Goal: Information Seeking & Learning: Learn about a topic

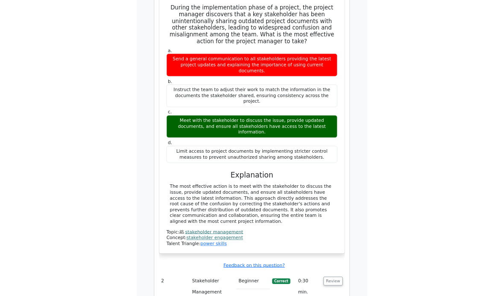
scroll to position [738, 0]
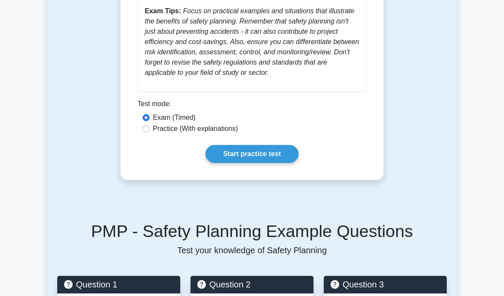
scroll to position [589, 0]
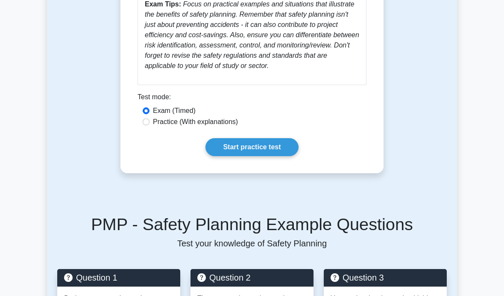
click at [244, 156] on link "Start practice test" at bounding box center [251, 147] width 93 height 18
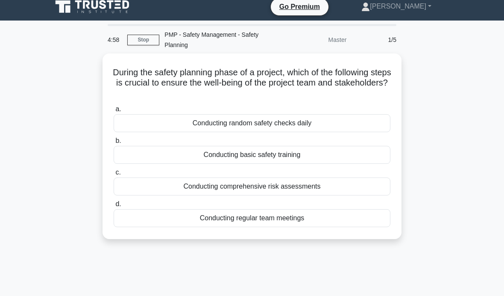
scroll to position [8, 0]
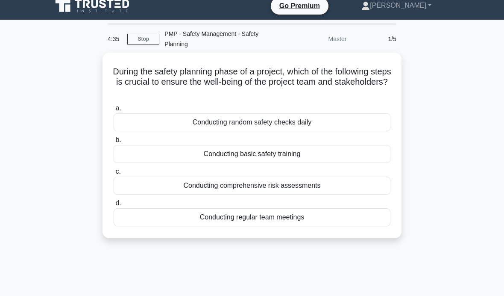
click at [353, 190] on div "Conducting comprehensive risk assessments" at bounding box center [252, 185] width 277 height 18
click at [114, 174] on input "c. Conducting comprehensive risk assessments" at bounding box center [114, 172] width 0 height 6
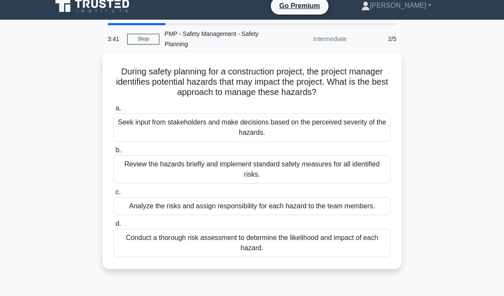
click at [363, 182] on div "Review the hazards briefly and implement standard safety measures for all ident…" at bounding box center [252, 169] width 277 height 28
click at [114, 153] on input "b. Review the hazards briefly and implement standard safety measures for all id…" at bounding box center [114, 150] width 0 height 6
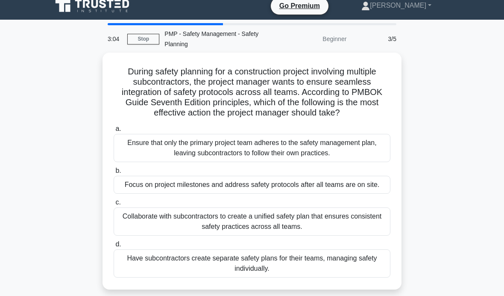
click at [341, 235] on div "Collaborate with subcontractors to create a unified safety plan that ensures co…" at bounding box center [252, 221] width 277 height 28
click at [114, 205] on input "c. Collaborate with subcontractors to create a unified safety plan that ensures…" at bounding box center [114, 202] width 0 height 6
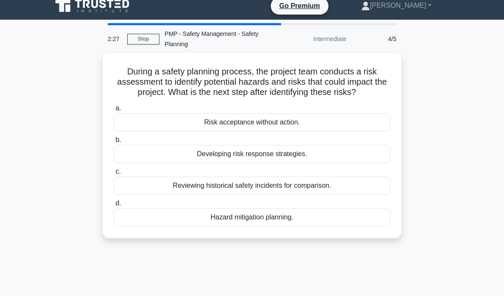
click at [346, 189] on div "Reviewing historical safety incidents for comparison." at bounding box center [252, 185] width 277 height 18
click at [114, 174] on input "c. Reviewing historical safety incidents for comparison." at bounding box center [114, 172] width 0 height 6
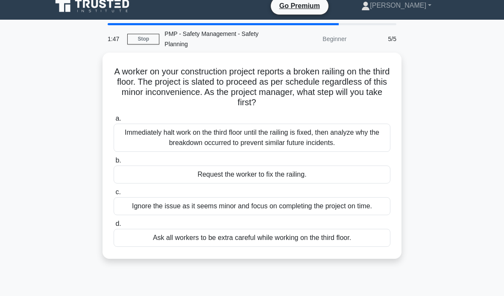
click at [359, 132] on div "Immediately halt work on the third floor until the railing is fixed, then analy…" at bounding box center [252, 137] width 277 height 28
click at [114, 121] on input "a. Immediately halt work on the third floor until the railing is fixed, then an…" at bounding box center [114, 119] width 0 height 6
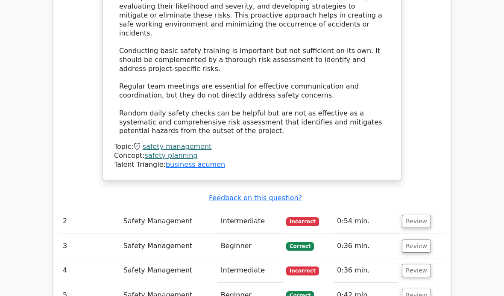
scroll to position [940, 0]
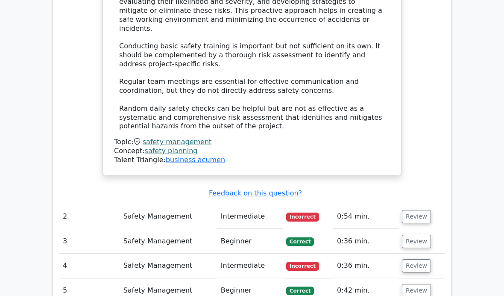
click at [416, 210] on button "Review" at bounding box center [416, 216] width 29 height 13
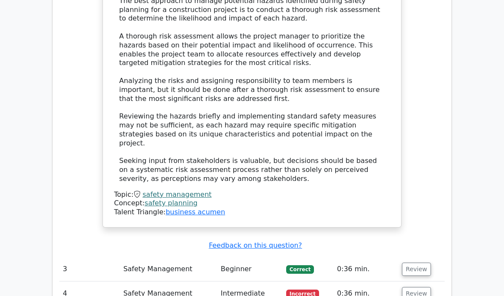
scroll to position [1417, 0]
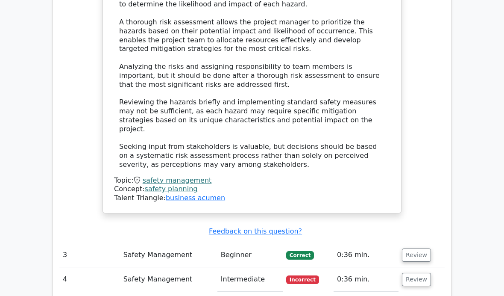
click at [419, 272] on button "Review" at bounding box center [416, 278] width 29 height 13
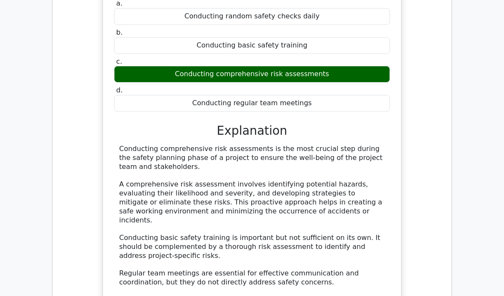
scroll to position [722, 0]
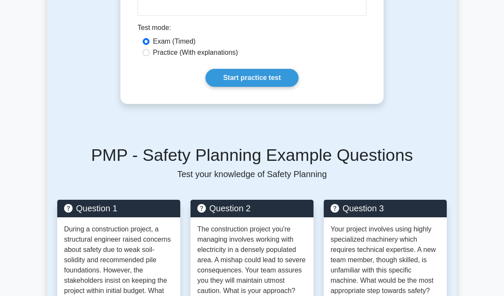
scroll to position [657, 0]
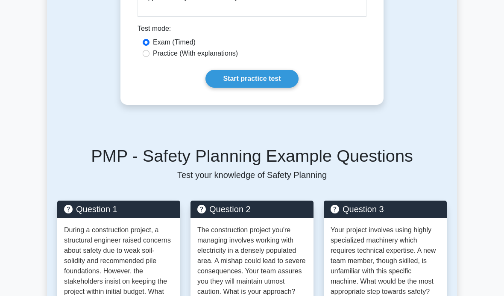
click at [279, 88] on link "Start practice test" at bounding box center [251, 79] width 93 height 18
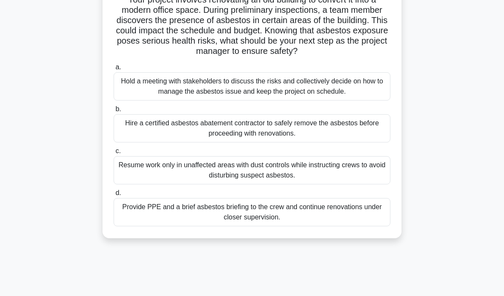
scroll to position [80, 0]
click at [314, 99] on div "Hold a meeting with stakeholders to discuss the risks and collectively decide o…" at bounding box center [252, 86] width 277 height 28
click at [114, 70] on input "a. Hold a meeting with stakeholders to discuss the risks and collectively decid…" at bounding box center [114, 67] width 0 height 6
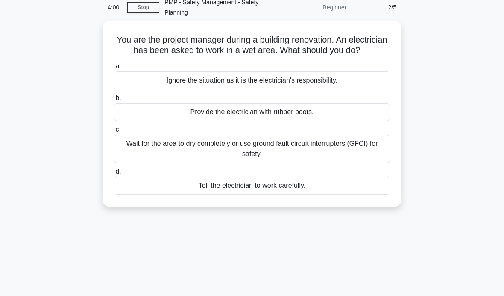
scroll to position [31, 0]
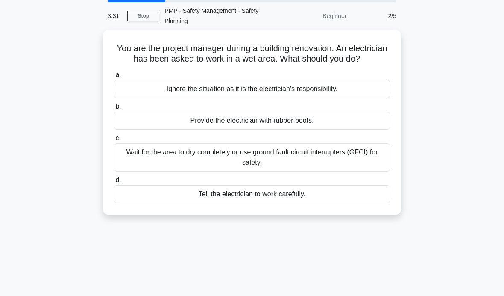
click at [365, 171] on div "Wait for the area to dry completely or use ground fault circuit interrupters (G…" at bounding box center [252, 157] width 277 height 28
click at [114, 141] on input "c. Wait for the area to dry completely or use ground fault circuit interrupters…" at bounding box center [114, 138] width 0 height 6
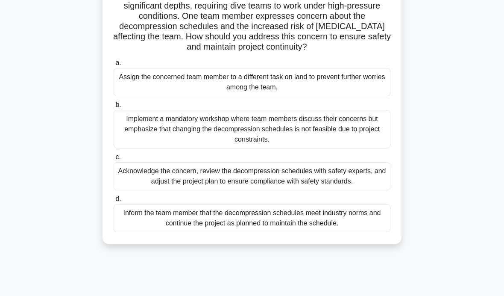
scroll to position [85, 0]
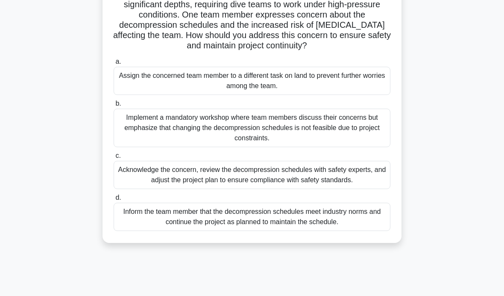
click at [354, 188] on div "Acknowledge the concern, review the decompression schedules with safety experts…" at bounding box center [252, 175] width 277 height 28
click at [114, 158] on input "c. Acknowledge the concern, review the decompression schedules with safety expe…" at bounding box center [114, 156] width 0 height 6
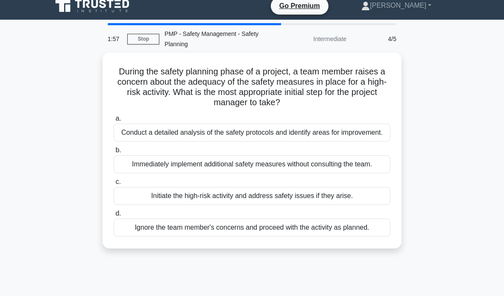
scroll to position [12, 0]
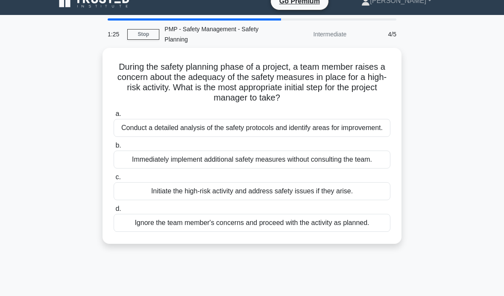
click at [359, 135] on div "Conduct a detailed analysis of the safety protocols and identify areas for impr…" at bounding box center [252, 128] width 277 height 18
click at [114, 117] on input "a. Conduct a detailed analysis of the safety protocols and identify areas for i…" at bounding box center [114, 114] width 0 height 6
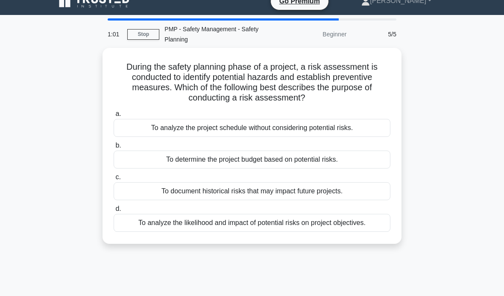
click at [364, 219] on div "To analyze the likelihood and impact of potential risks on project objectives." at bounding box center [252, 223] width 277 height 18
click at [114, 211] on input "d. To analyze the likelihood and impact of potential risks on project objective…" at bounding box center [114, 209] width 0 height 6
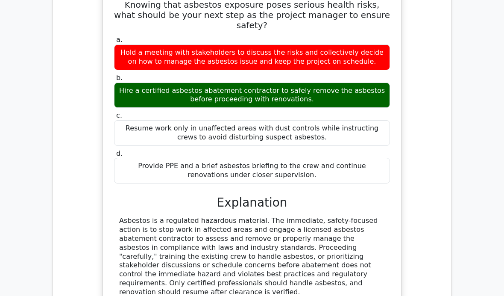
scroll to position [648, 0]
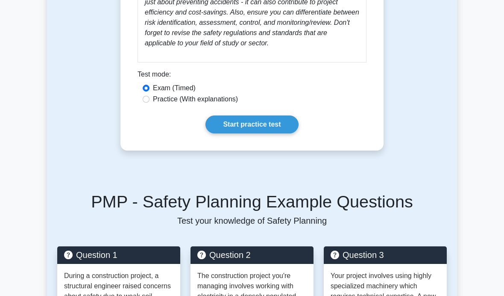
scroll to position [626, 0]
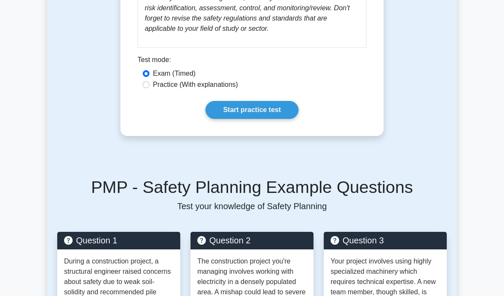
click at [283, 119] on link "Start practice test" at bounding box center [251, 110] width 93 height 18
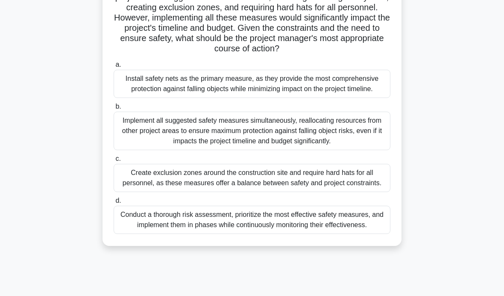
scroll to position [113, 0]
click at [336, 233] on div "Conduct a thorough risk assessment, prioritize the most effective safety measur…" at bounding box center [252, 219] width 277 height 28
click at [114, 203] on input "d. Conduct a thorough risk assessment, prioritize the most effective safety mea…" at bounding box center [114, 200] width 0 height 6
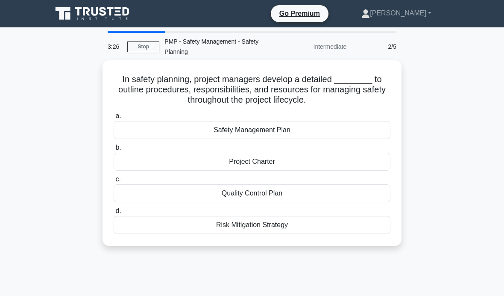
scroll to position [38, 0]
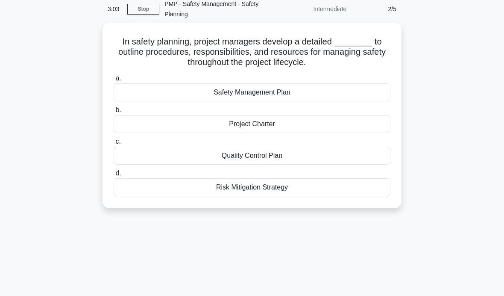
click at [351, 93] on div "Safety Management Plan" at bounding box center [252, 92] width 277 height 18
click at [114, 81] on input "a. Safety Management Plan" at bounding box center [114, 79] width 0 height 6
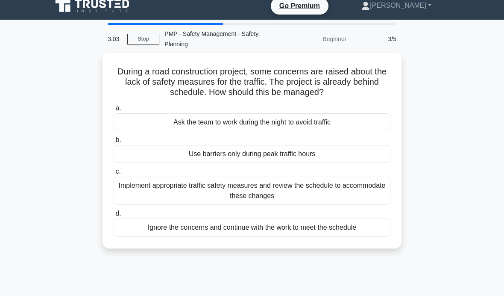
scroll to position [0, 0]
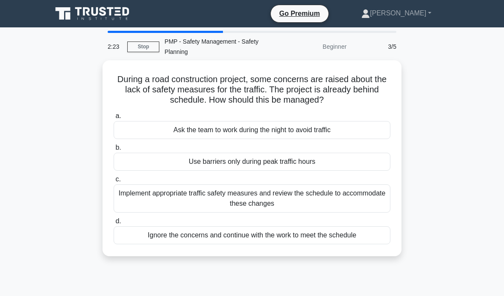
click at [341, 198] on div "Implement appropriate traffic safety measures and review the schedule to accomm…" at bounding box center [252, 198] width 277 height 28
click at [114, 182] on input "c. Implement appropriate traffic safety measures and review the schedule to acc…" at bounding box center [114, 179] width 0 height 6
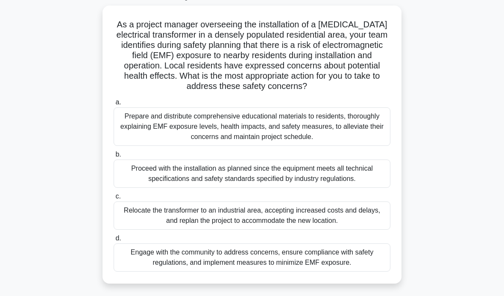
scroll to position [56, 0]
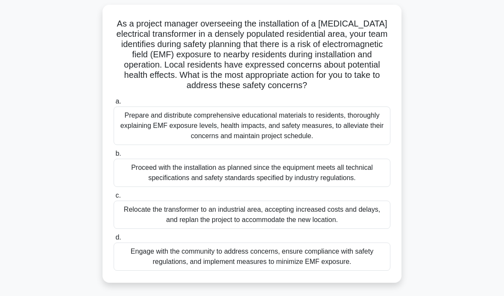
click at [366, 270] on div "Engage with the community to address concerns, ensure compliance with safety re…" at bounding box center [252, 256] width 277 height 28
click at [114, 240] on input "d. Engage with the community to address concerns, ensure compliance with safety…" at bounding box center [114, 237] width 0 height 6
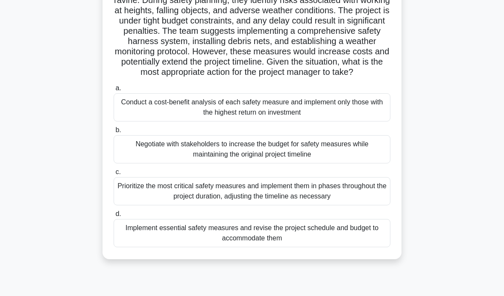
scroll to position [93, 0]
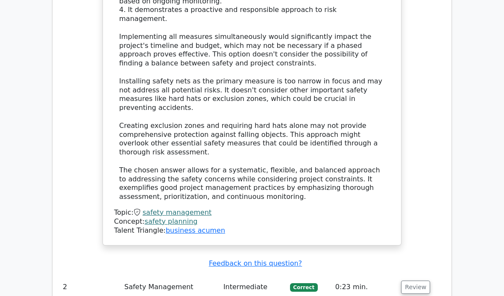
scroll to position [1128, 0]
click at [413, 280] on button "Review" at bounding box center [415, 286] width 29 height 13
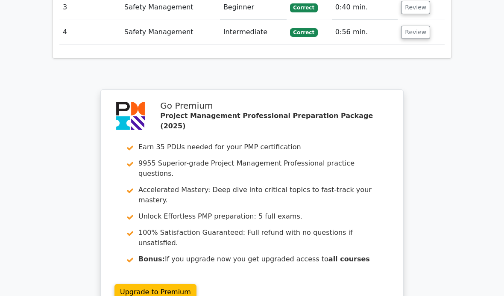
scroll to position [1752, 0]
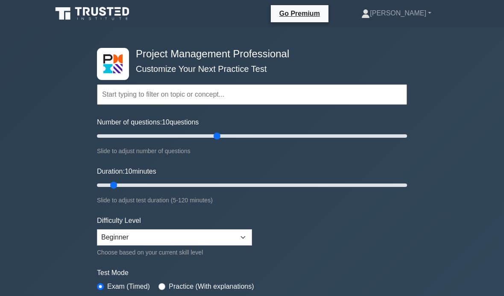
click at [215, 138] on input "Number of questions: 10 questions" at bounding box center [252, 136] width 310 height 10
click at [179, 138] on input "Number of questions: 80 questions" at bounding box center [252, 136] width 310 height 10
click at [158, 137] on input "Number of questions: 55 questions" at bounding box center [252, 136] width 310 height 10
type input "50"
click at [170, 133] on input "Number of questions: 40 questions" at bounding box center [252, 136] width 310 height 10
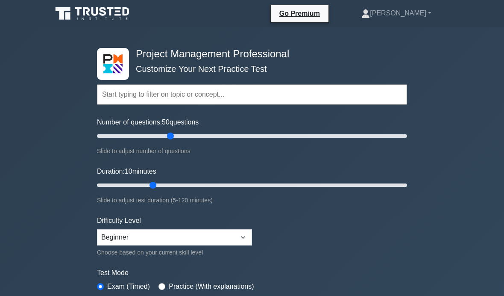
click at [147, 186] on input "Duration: 10 minutes" at bounding box center [252, 185] width 310 height 10
click at [163, 187] on input "Duration: 25 minutes" at bounding box center [252, 185] width 310 height 10
click at [171, 185] on input "Duration: 30 minutes" at bounding box center [252, 185] width 310 height 10
click at [184, 186] on input "Duration: 30 minutes" at bounding box center [252, 185] width 310 height 10
type input "40"
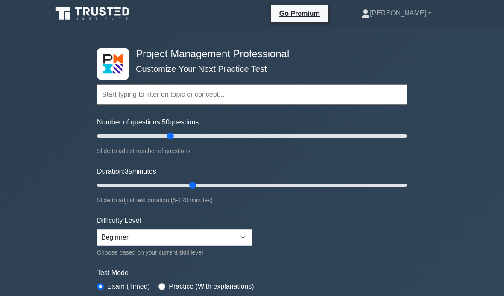
click at [189, 186] on input "Duration: 35 minutes" at bounding box center [252, 185] width 310 height 10
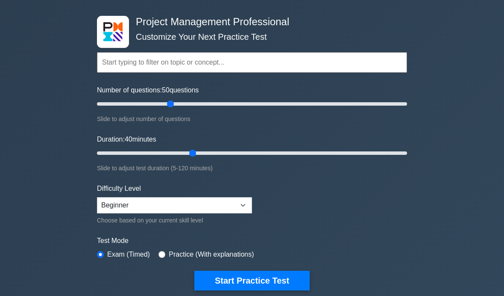
scroll to position [32, 0]
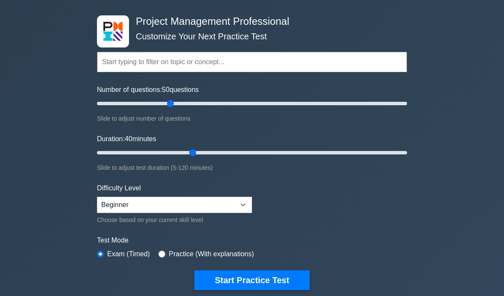
click at [252, 282] on button "Start Practice Test" at bounding box center [251, 280] width 115 height 20
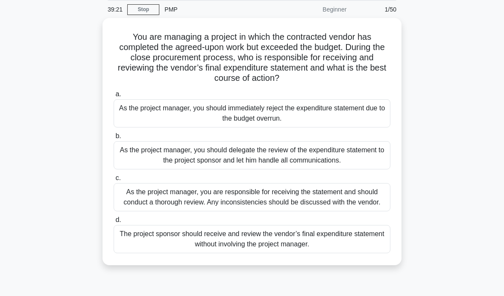
scroll to position [34, 0]
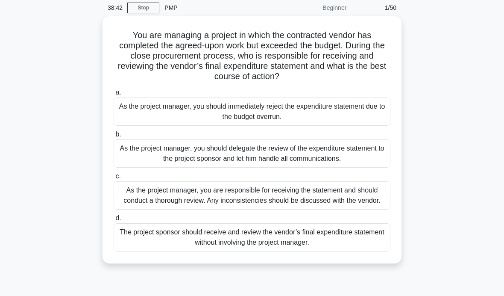
click at [334, 196] on div "As the project manager, you are responsible for receiving the statement and sho…" at bounding box center [252, 195] width 277 height 28
click at [114, 179] on input "c. As the project manager, you are responsible for receiving the statement and …" at bounding box center [114, 176] width 0 height 6
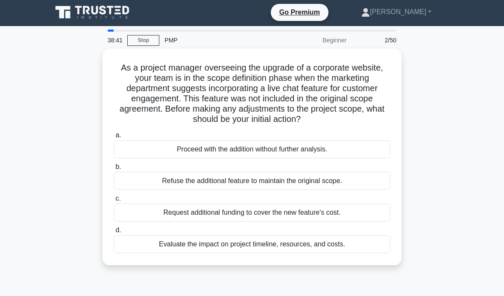
scroll to position [0, 0]
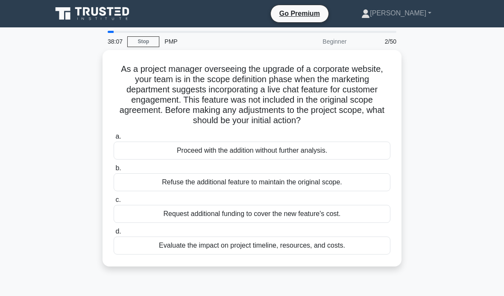
click at [245, 246] on div "Evaluate the impact on project timeline, resources, and costs." at bounding box center [252, 245] width 277 height 18
click at [114, 234] on input "d. Evaluate the impact on project timeline, resources, and costs." at bounding box center [114, 232] width 0 height 6
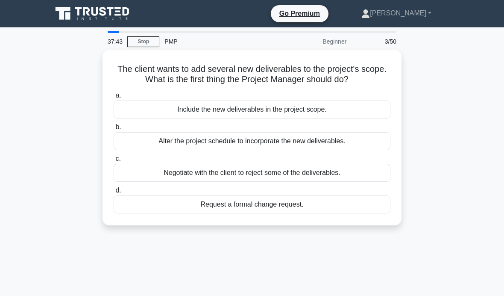
click at [261, 211] on div "Request a formal change request." at bounding box center [252, 204] width 277 height 18
click at [114, 193] on input "d. Request a formal change request." at bounding box center [114, 190] width 0 height 6
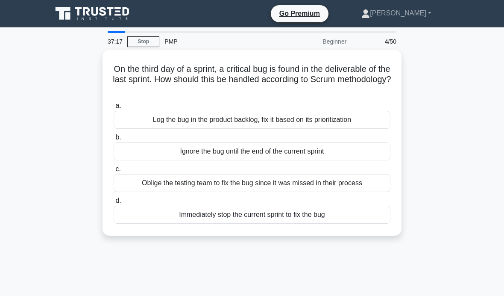
click at [132, 122] on div "Log the bug in the product backlog, fix it based on its prioritization" at bounding box center [252, 120] width 277 height 18
click at [114, 108] on input "a. Log the bug in the product backlog, fix it based on its prioritization" at bounding box center [114, 106] width 0 height 6
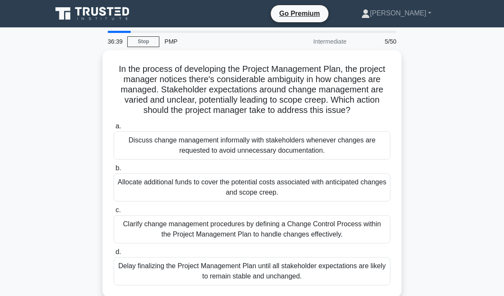
click at [137, 235] on div "Clarify change management procedures by defining a Change Control Process withi…" at bounding box center [252, 229] width 277 height 28
click at [114, 213] on input "c. Clarify change management procedures by defining a Change Control Process wi…" at bounding box center [114, 210] width 0 height 6
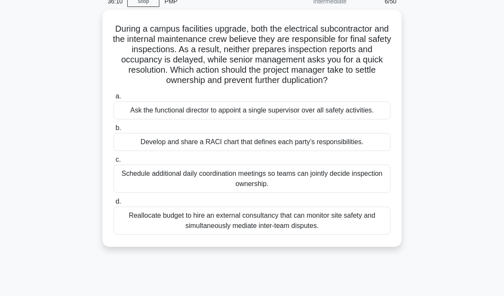
scroll to position [41, 0]
click at [365, 150] on div "Develop and share a RACI chart that defines each party’s responsibilities." at bounding box center [252, 141] width 277 height 18
click at [114, 130] on input "b. Develop and share a RACI chart that defines each party’s responsibilities." at bounding box center [114, 128] width 0 height 6
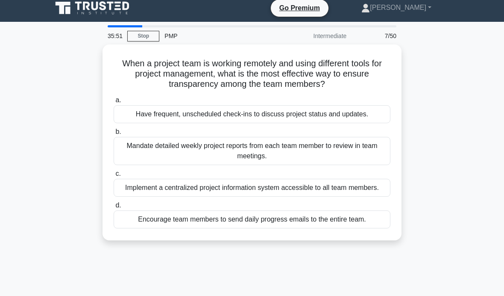
scroll to position [0, 0]
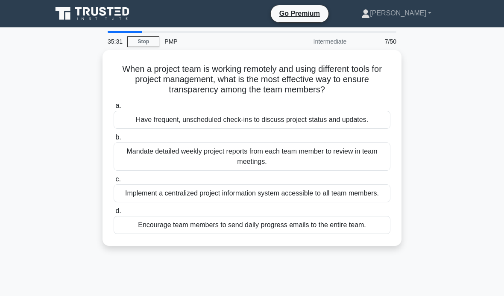
click at [375, 194] on div "Implement a centralized project information system accessible to all team membe…" at bounding box center [252, 193] width 277 height 18
click at [114, 182] on input "c. Implement a centralized project information system accessible to all team me…" at bounding box center [114, 179] width 0 height 6
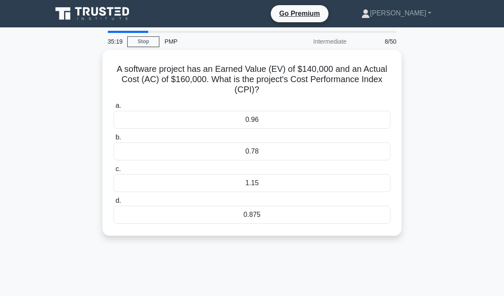
click at [290, 216] on div "0.875" at bounding box center [252, 214] width 277 height 18
click at [114, 203] on input "d. 0.875" at bounding box center [114, 201] width 0 height 6
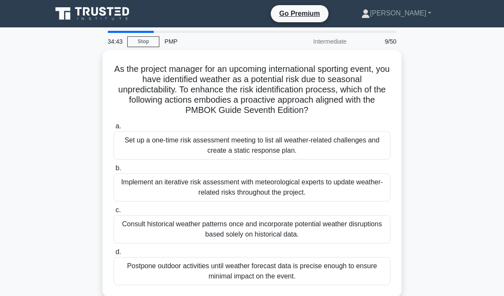
click at [309, 185] on div "Implement an iterative risk assessment with meteorological experts to update we…" at bounding box center [252, 187] width 277 height 28
click at [114, 171] on input "b. Implement an iterative risk assessment with meteorological experts to update…" at bounding box center [114, 168] width 0 height 6
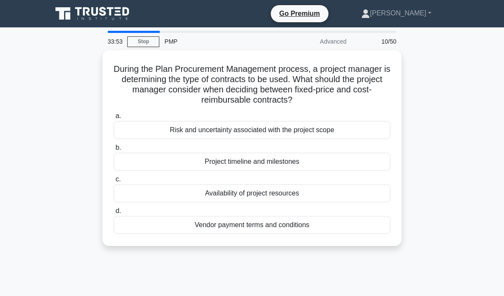
click at [322, 126] on div "Risk and uncertainty associated with the project scope" at bounding box center [252, 130] width 277 height 18
click at [114, 119] on input "a. Risk and uncertainty associated with the project scope" at bounding box center [114, 116] width 0 height 6
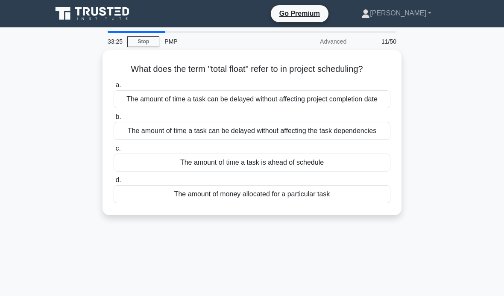
click at [340, 140] on div "The amount of time a task can be delayed without affecting the task dependencies" at bounding box center [252, 131] width 277 height 18
click at [114, 120] on input "b. The amount of time a task can be delayed without affecting the task dependen…" at bounding box center [114, 117] width 0 height 6
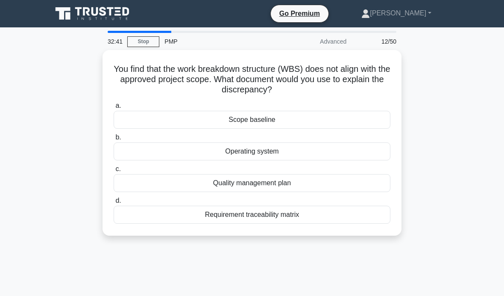
click at [302, 211] on div "Requirement traceability matrix" at bounding box center [252, 214] width 277 height 18
click at [114, 203] on input "d. Requirement traceability matrix" at bounding box center [114, 201] width 0 height 6
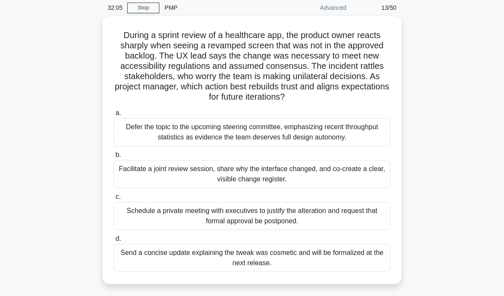
scroll to position [41, 0]
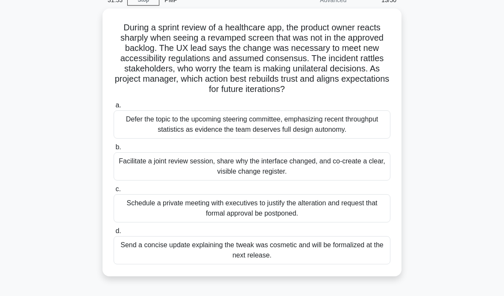
click at [369, 178] on div "Facilitate a joint review session, share why the interface changed, and co-crea…" at bounding box center [252, 166] width 277 height 28
click at [114, 150] on input "b. Facilitate a joint review session, share why the interface changed, and co-c…" at bounding box center [114, 147] width 0 height 6
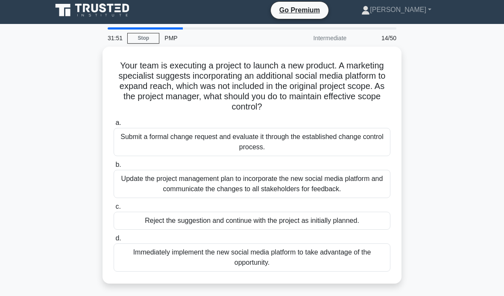
scroll to position [0, 0]
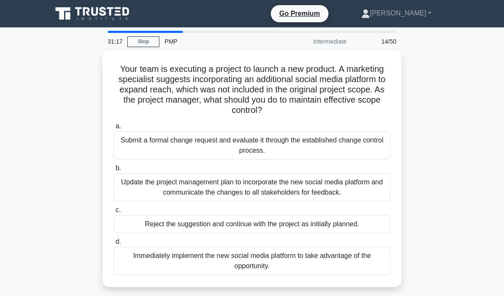
click at [372, 142] on div "Submit a formal change request and evaluate it through the established change c…" at bounding box center [252, 145] width 277 height 28
click at [114, 129] on input "a. Submit a formal change request and evaluate it through the established chang…" at bounding box center [114, 126] width 0 height 6
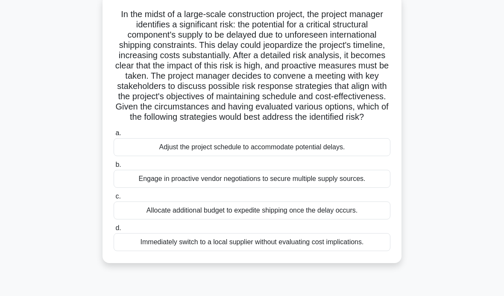
scroll to position [56, 0]
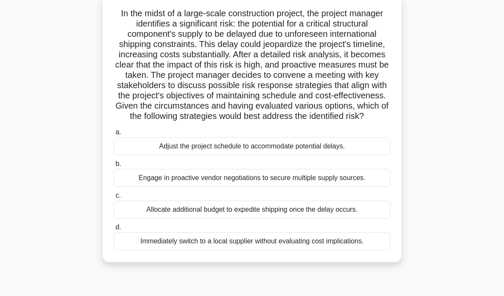
click at [365, 187] on div "Engage in proactive vendor negotiations to secure multiple supply sources." at bounding box center [252, 178] width 277 height 18
click at [114, 167] on input "b. Engage in proactive vendor negotiations to secure multiple supply sources." at bounding box center [114, 164] width 0 height 6
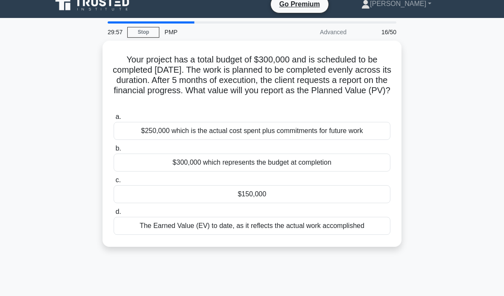
scroll to position [8, 0]
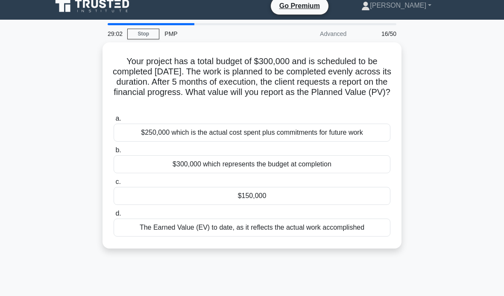
click at [361, 196] on div "$150,000" at bounding box center [252, 196] width 277 height 18
click at [114, 185] on input "c. $150,000" at bounding box center [114, 182] width 0 height 6
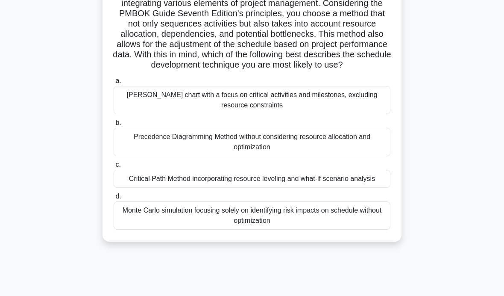
scroll to position [117, 0]
click at [371, 188] on div "Critical Path Method incorporating resource leveling and what-if scenario analy…" at bounding box center [252, 179] width 277 height 18
click at [114, 168] on input "c. Critical Path Method incorporating resource leveling and what-if scenario an…" at bounding box center [114, 165] width 0 height 6
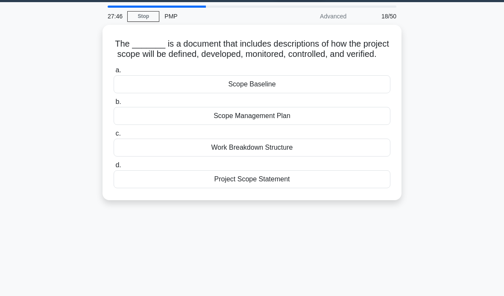
scroll to position [26, 0]
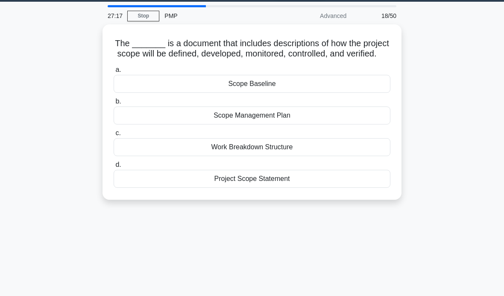
click at [369, 124] on div "Scope Management Plan" at bounding box center [252, 115] width 277 height 18
click at [114, 104] on input "b. Scope Management Plan" at bounding box center [114, 102] width 0 height 6
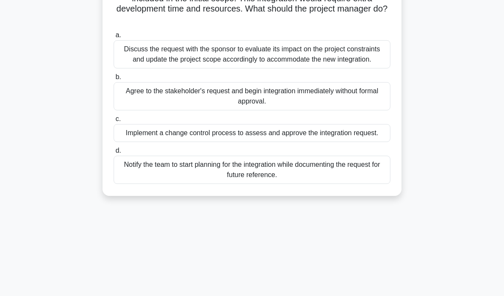
scroll to position [91, 0]
click at [357, 141] on div "Implement a change control process to assess and approve the integration reques…" at bounding box center [252, 132] width 277 height 18
click at [114, 121] on input "c. Implement a change control process to assess and approve the integration req…" at bounding box center [114, 119] width 0 height 6
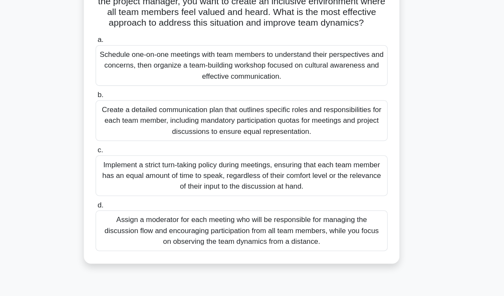
scroll to position [114, 0]
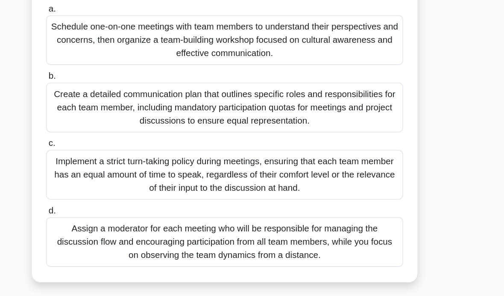
click at [274, 204] on div "Assign a moderator for each meeting who will be responsible for managing the di…" at bounding box center [252, 213] width 277 height 38
click at [114, 192] on input "d. Assign a moderator for each meeting who will be responsible for managing the…" at bounding box center [114, 190] width 0 height 6
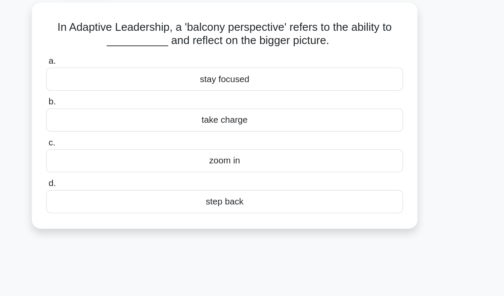
scroll to position [48, 0]
click at [272, 122] on div "zoom in" at bounding box center [252, 124] width 277 height 18
click at [114, 113] on input "c. zoom in" at bounding box center [114, 111] width 0 height 6
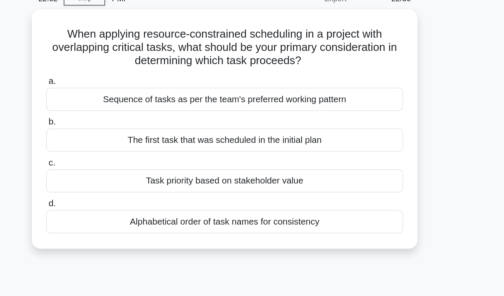
scroll to position [0, 0]
click at [288, 174] on div "Task priority based on stakeholder value" at bounding box center [252, 183] width 277 height 18
click at [114, 166] on input "c. Task priority based on stakeholder value" at bounding box center [114, 169] width 0 height 6
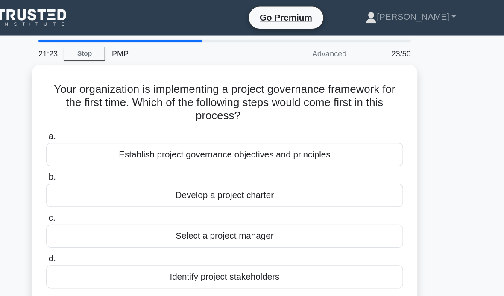
click at [287, 119] on div "Establish project governance objectives and principles" at bounding box center [252, 120] width 277 height 18
click at [114, 108] on input "a. Establish project governance objectives and principles" at bounding box center [114, 106] width 0 height 6
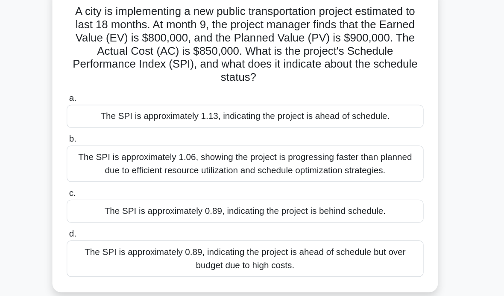
scroll to position [30, 0]
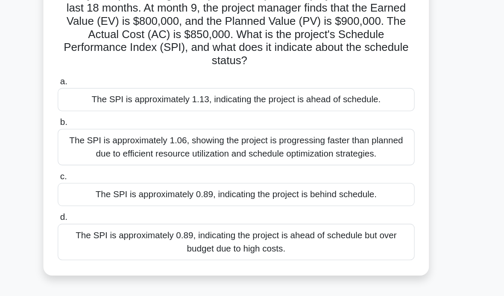
click at [306, 185] on div "The SPI is approximately 0.89, indicating the project is behind schedule." at bounding box center [252, 194] width 277 height 18
click at [114, 177] on input "c. The SPI is approximately 0.89, indicating the project is behind schedule." at bounding box center [114, 180] width 0 height 6
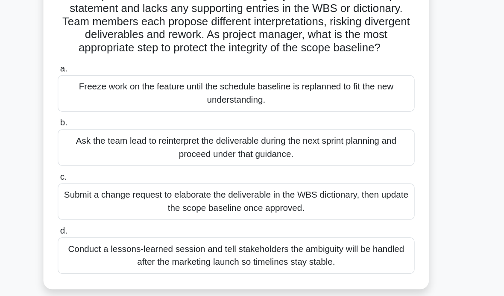
scroll to position [41, 0]
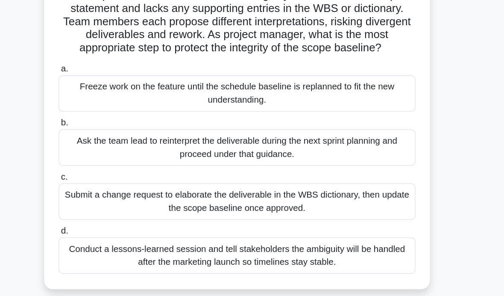
click at [361, 110] on div "During a mid-project audit of a global advertising rollout, reviewers notice th…" at bounding box center [252, 142] width 410 height 267
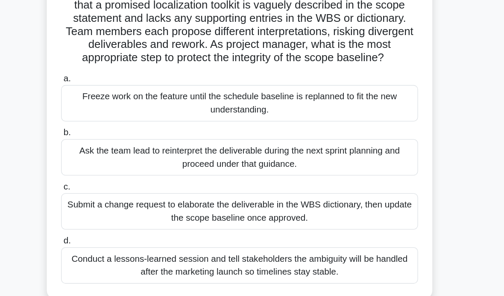
scroll to position [33, 0]
click at [307, 150] on div "Ask the team lead to reinterpret the deliverable during the next sprint plannin…" at bounding box center [252, 164] width 277 height 28
click at [114, 143] on input "b. Ask the team lead to reinterpret the deliverable during the next sprint plan…" at bounding box center [114, 146] width 0 height 6
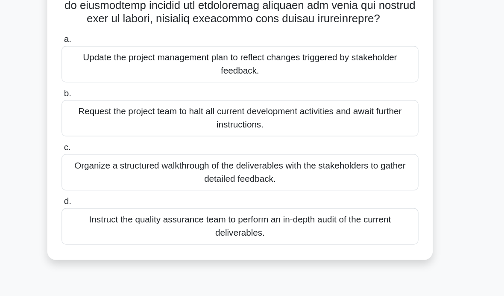
scroll to position [166, 0]
click at [255, 217] on div "Instruct the quality assurance team to perform an in-depth audit of the current…" at bounding box center [252, 218] width 277 height 28
click at [114, 202] on input "d. Instruct the quality assurance team to perform an in-depth audit of the curr…" at bounding box center [114, 199] width 0 height 6
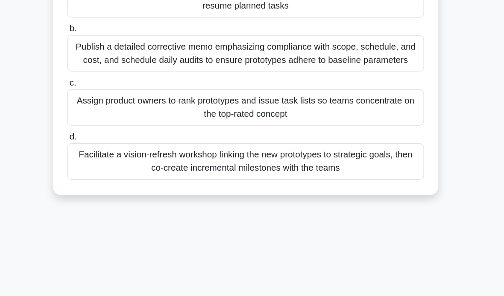
scroll to position [123, 0]
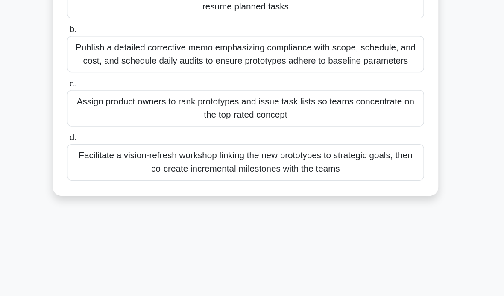
click at [272, 154] on div "Facilitate a vision-refresh workshop linking the new prototypes to strategic go…" at bounding box center [252, 168] width 277 height 28
click at [114, 150] on input "d. Facilitate a vision-refresh workshop linking the new prototypes to strategic…" at bounding box center [114, 149] width 0 height 6
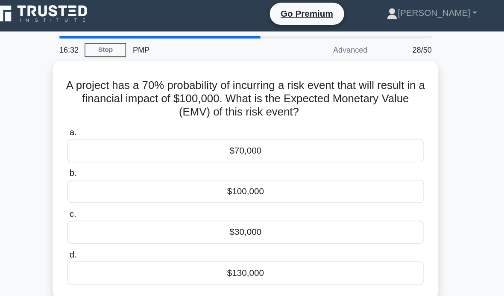
scroll to position [0, 0]
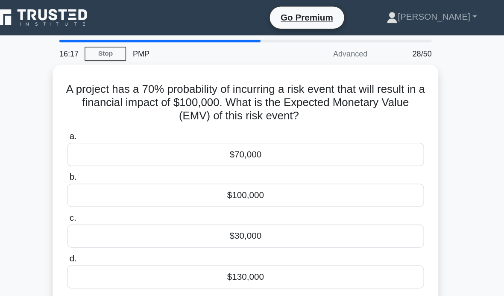
click at [288, 117] on div "$70,000" at bounding box center [252, 120] width 277 height 18
click at [114, 108] on input "a. $70,000" at bounding box center [114, 106] width 0 height 6
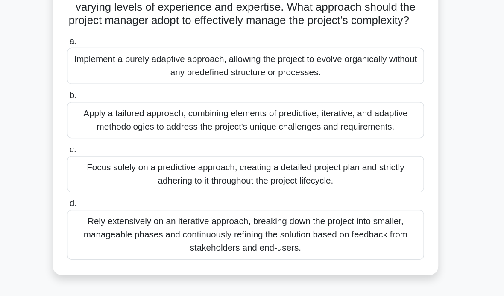
scroll to position [86, 0]
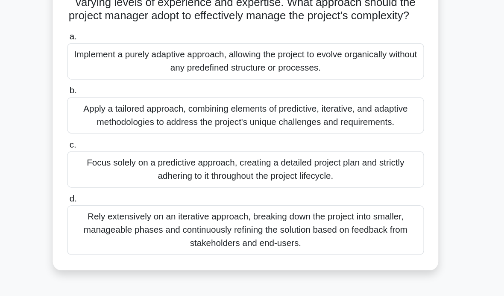
click at [315, 118] on div "Apply a tailored approach, combining elements of predictive, iterative, and ada…" at bounding box center [252, 132] width 277 height 28
click at [114, 110] on input "b. Apply a tailored approach, combining elements of predictive, iterative, and …" at bounding box center [114, 113] width 0 height 6
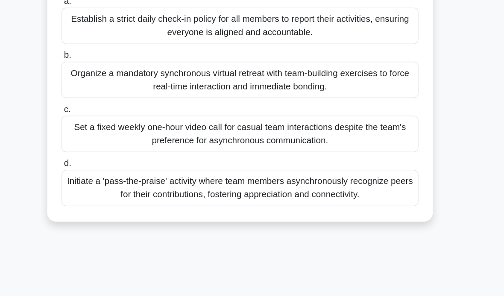
scroll to position [103, 0]
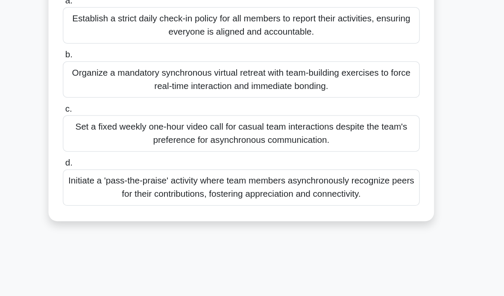
click at [305, 90] on div "Organize a mandatory synchronous virtual retreat with team-building exercises t…" at bounding box center [252, 104] width 277 height 28
click at [114, 82] on input "b. Organize a mandatory synchronous virtual retreat with team-building exercise…" at bounding box center [114, 85] width 0 height 6
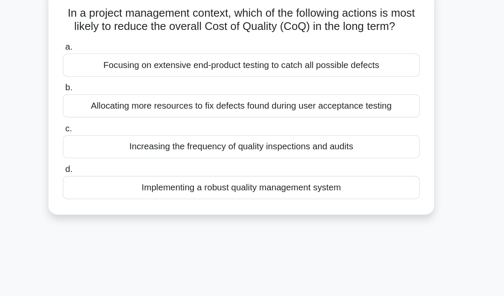
scroll to position [17, 0]
click at [283, 179] on div "Implementing a robust quality management system" at bounding box center [252, 188] width 277 height 18
click at [114, 171] on input "d. Implementing a robust quality management system" at bounding box center [114, 174] width 0 height 6
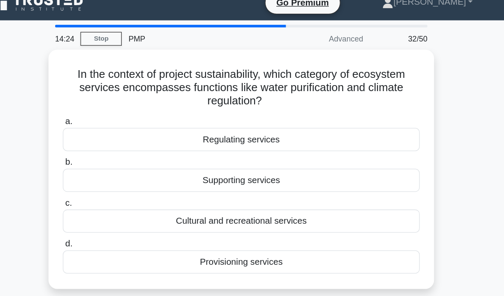
scroll to position [0, 0]
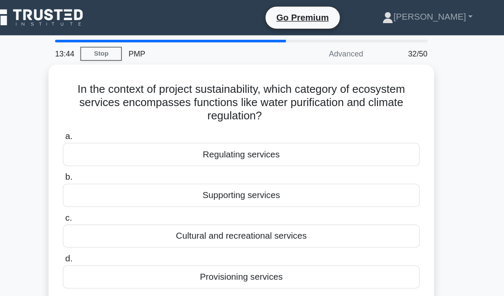
click at [261, 122] on div "Regulating services" at bounding box center [252, 120] width 277 height 18
click at [114, 108] on input "a. Regulating services" at bounding box center [114, 106] width 0 height 6
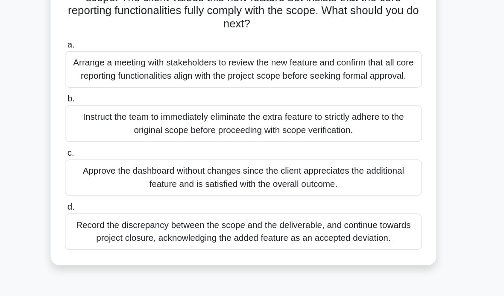
scroll to position [60, 0]
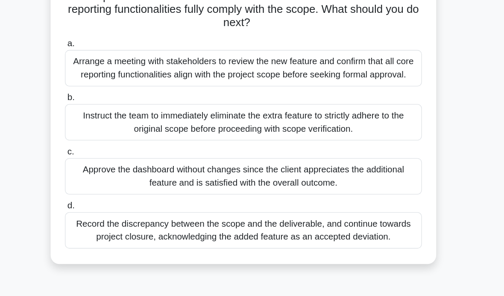
click at [306, 82] on div "Arrange a meeting with stakeholders to review the new feature and confirm that …" at bounding box center [252, 96] width 277 height 28
click at [114, 74] on input "a. Arrange a meeting with stakeholders to review the new feature and confirm th…" at bounding box center [114, 77] width 0 height 6
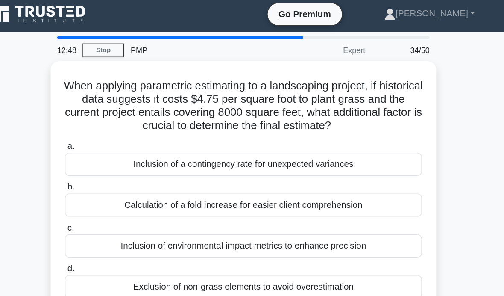
scroll to position [0, 0]
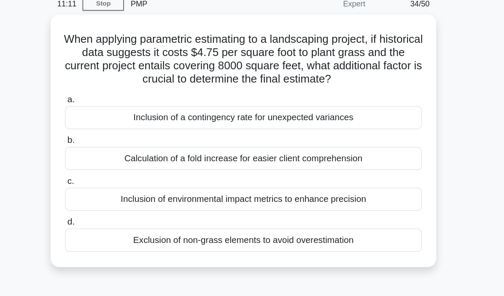
click at [308, 121] on div "Inclusion of a contingency rate for unexpected variances" at bounding box center [252, 130] width 277 height 18
click at [114, 113] on input "a. Inclusion of a contingency rate for unexpected variances" at bounding box center [114, 116] width 0 height 6
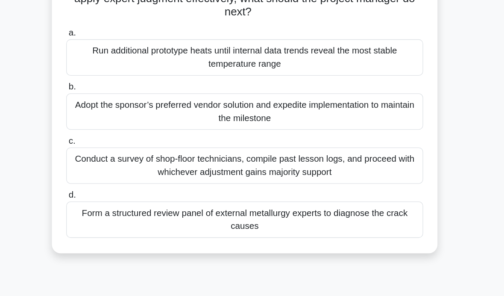
scroll to position [70, 0]
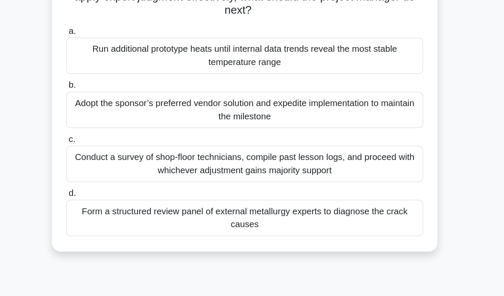
click at [303, 155] on div "Conduct a survey of shop-floor technicians, compile past lesson logs, and proce…" at bounding box center [252, 169] width 277 height 28
click at [114, 148] on input "c. Conduct a survey of shop-floor technicians, compile past lesson logs, and pr…" at bounding box center [114, 151] width 0 height 6
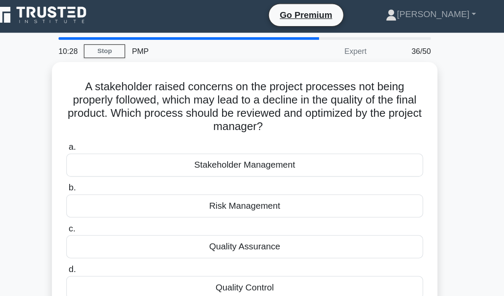
scroll to position [0, 0]
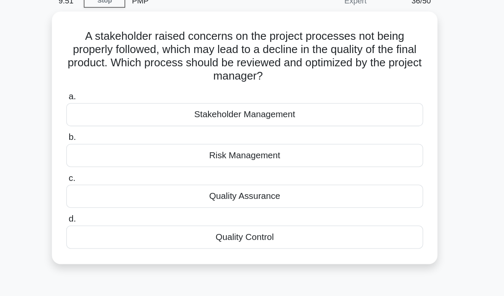
click at [275, 184] on div "Quality Assurance" at bounding box center [252, 193] width 277 height 18
click at [114, 176] on input "c. Quality Assurance" at bounding box center [114, 179] width 0 height 6
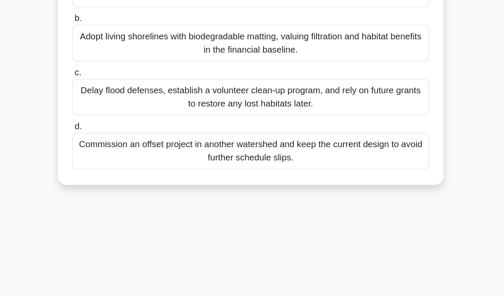
scroll to position [132, 0]
click at [316, 62] on div "Adopt living shorelines with biodegradable matting, valuing filtration and habi…" at bounding box center [252, 76] width 277 height 28
click at [114, 54] on input "b. Adopt living shorelines with biodegradable matting, valuing filtration and h…" at bounding box center [114, 57] width 0 height 6
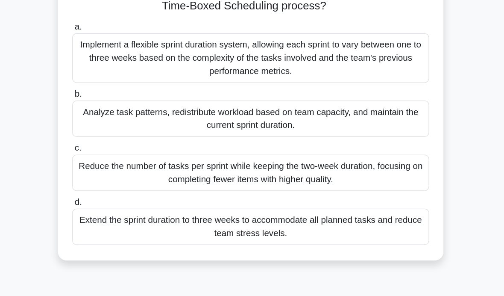
scroll to position [114, 0]
click at [310, 120] on div "Analyze task patterns, redistribute workload based on team capacity, and mainta…" at bounding box center [252, 134] width 277 height 28
click at [114, 113] on input "b. Analyze task patterns, redistribute workload based on team capacity, and mai…" at bounding box center [114, 116] width 0 height 6
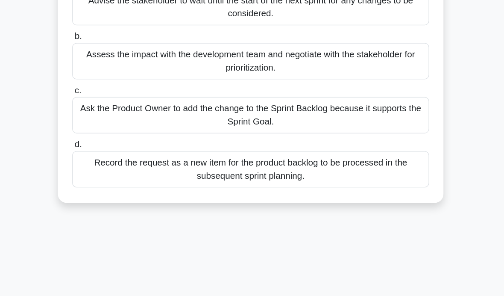
scroll to position [77, 0]
click at [312, 76] on div "Assess the impact with the development team and negotiate with the stakeholder …" at bounding box center [252, 90] width 277 height 28
click at [114, 68] on input "b. Assess the impact with the development team and negotiate with the stakehold…" at bounding box center [114, 71] width 0 height 6
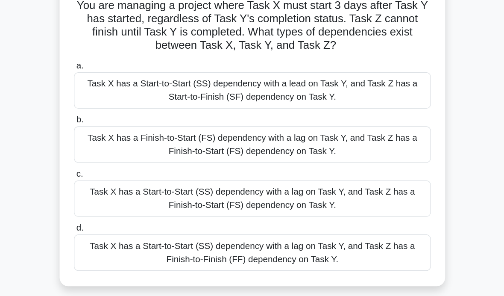
scroll to position [22, 0]
click at [299, 224] on div "Task X has a Start-to-Start (SS) dependency with a lag on Task Y, and Task Z ha…" at bounding box center [252, 238] width 277 height 28
click at [114, 217] on input "d. Task X has a Start-to-Start (SS) dependency with a lag on Task Y, and Task Z…" at bounding box center [114, 220] width 0 height 6
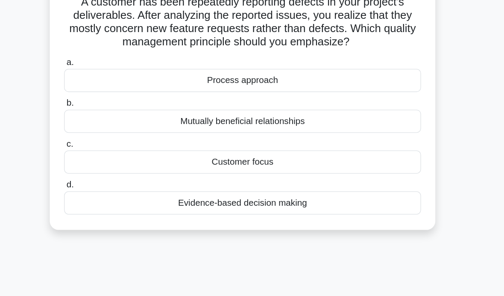
scroll to position [25, 0]
click at [255, 127] on div "Mutually beneficial relationships" at bounding box center [252, 136] width 277 height 18
click at [114, 120] on input "b. Mutually beneficial relationships" at bounding box center [114, 123] width 0 height 6
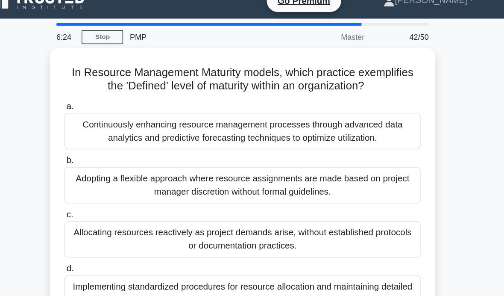
scroll to position [0, 0]
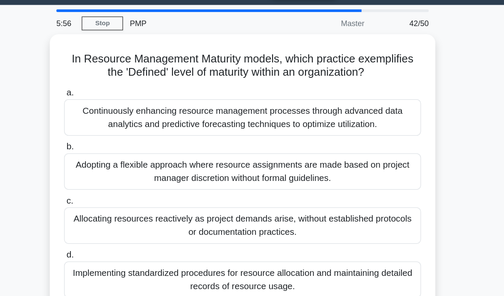
click at [255, 228] on div "Implementing standardized procedures for resource allocation and maintaining de…" at bounding box center [252, 240] width 277 height 28
click at [114, 224] on input "d. Implementing standardized procedures for resource allocation and maintaining…" at bounding box center [114, 221] width 0 height 6
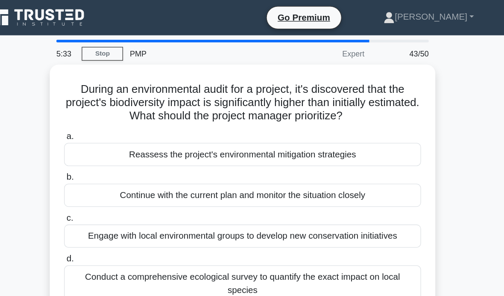
click at [257, 234] on div "Conduct a comprehensive ecological survey to quantify the exact impact on local…" at bounding box center [252, 219] width 277 height 28
click at [114, 203] on input "d. Conduct a comprehensive ecological survey to quantify the exact impact on lo…" at bounding box center [114, 201] width 0 height 6
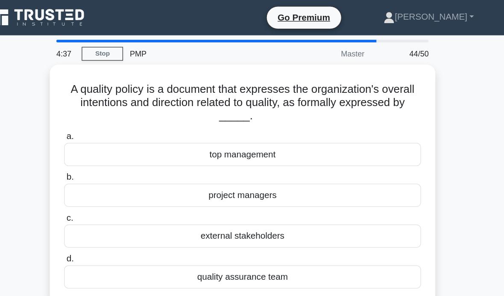
click at [241, 214] on div "quality assurance team" at bounding box center [252, 214] width 277 height 18
click at [114, 203] on input "d. quality assurance team" at bounding box center [114, 201] width 0 height 6
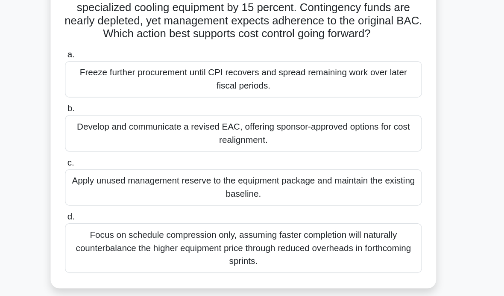
scroll to position [41, 0]
click at [301, 132] on div "Develop and communicate a revised EAC, offering sponsor-approved options for co…" at bounding box center [252, 146] width 277 height 28
click at [114, 124] on input "b. Develop and communicate a revised EAC, offering sponsor-approved options for…" at bounding box center [114, 127] width 0 height 6
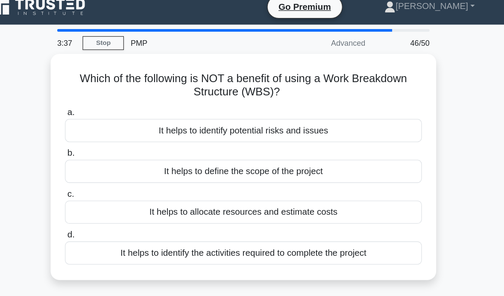
scroll to position [8, 0]
click at [300, 103] on div "It helps to identify potential risks and issues" at bounding box center [252, 101] width 277 height 18
click at [114, 90] on input "a. It helps to identify potential risks and issues" at bounding box center [114, 88] width 0 height 6
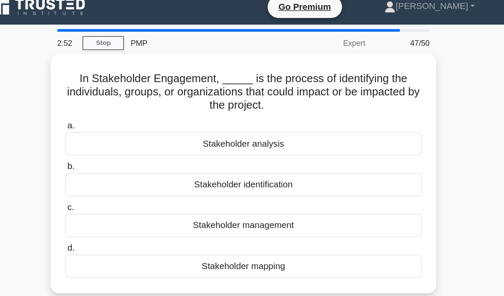
click at [304, 111] on div "Stakeholder analysis" at bounding box center [252, 112] width 277 height 18
click at [114, 100] on input "a. Stakeholder analysis" at bounding box center [114, 98] width 0 height 6
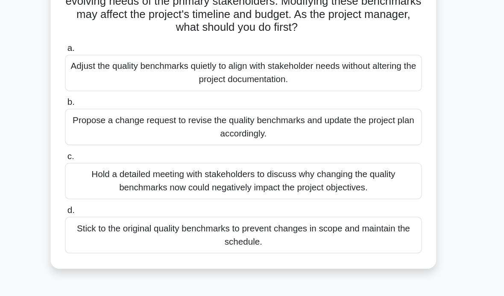
scroll to position [47, 0]
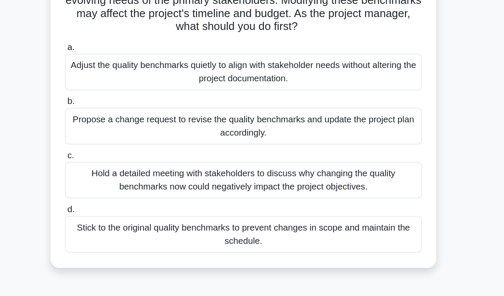
click at [302, 168] on div "Hold a detailed meeting with stakeholders to discuss why changing the quality b…" at bounding box center [252, 182] width 277 height 28
click at [114, 161] on input "c. Hold a detailed meeting with stakeholders to discuss why changing the qualit…" at bounding box center [114, 164] width 0 height 6
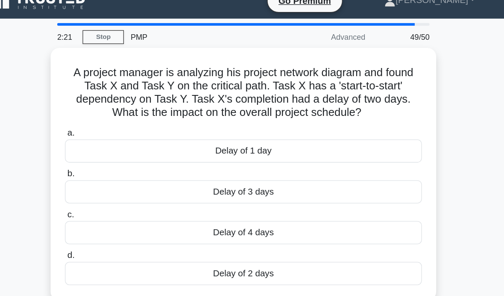
scroll to position [12, 0]
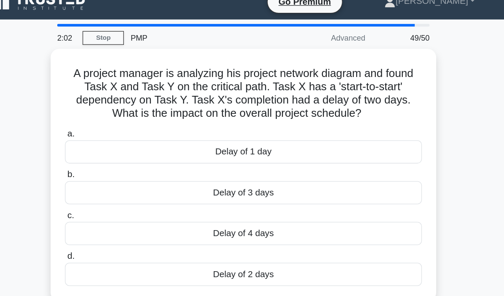
click at [249, 221] on div "Delay of 2 days" at bounding box center [252, 212] width 277 height 18
click at [114, 201] on input "d. Delay of 2 days" at bounding box center [114, 199] width 0 height 6
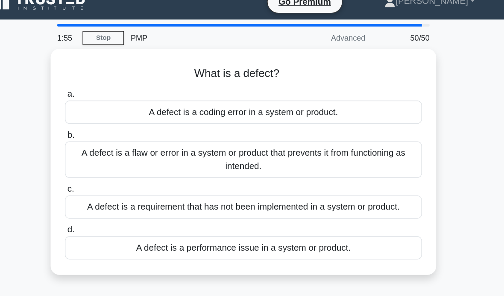
click at [313, 118] on div "A defect is a flaw or error in a system or product that prevents it from functi…" at bounding box center [252, 123] width 277 height 28
click at [114, 107] on input "b. A defect is a flaw or error in a system or product that prevents it from fun…" at bounding box center [114, 105] width 0 height 6
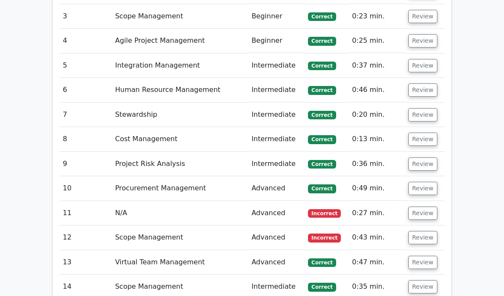
scroll to position [1711, 0]
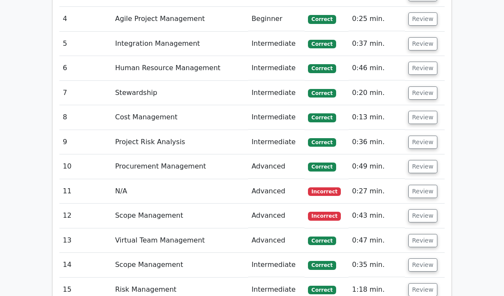
click at [426, 185] on button "Review" at bounding box center [422, 191] width 29 height 13
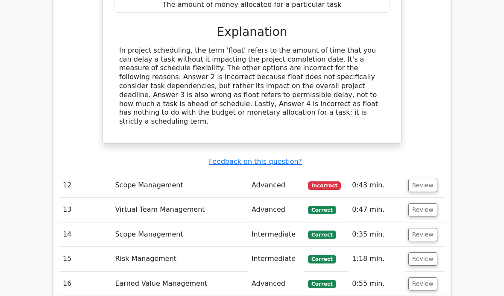
scroll to position [2067, 0]
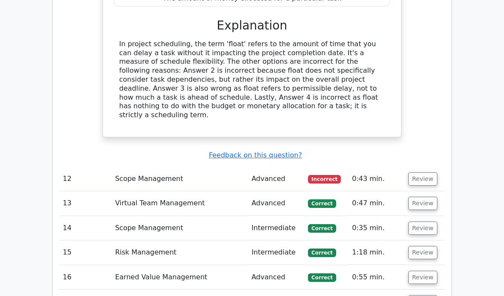
click at [425, 172] on button "Review" at bounding box center [422, 178] width 29 height 13
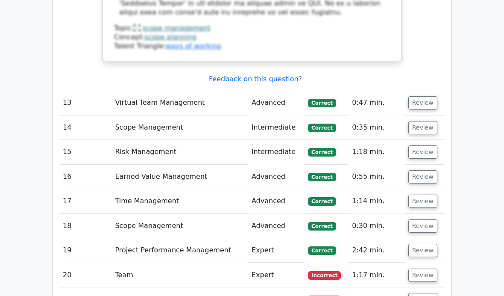
scroll to position [2599, 0]
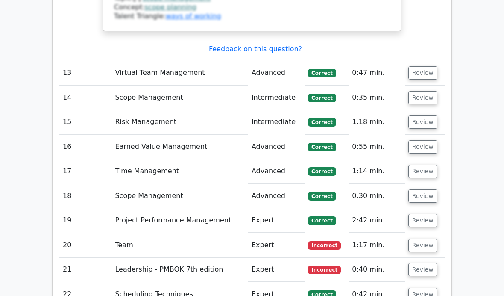
click at [428, 238] on button "Review" at bounding box center [422, 244] width 29 height 13
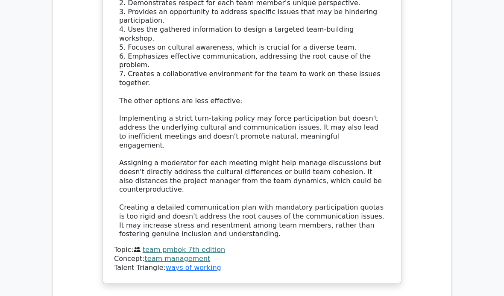
scroll to position [3249, 0]
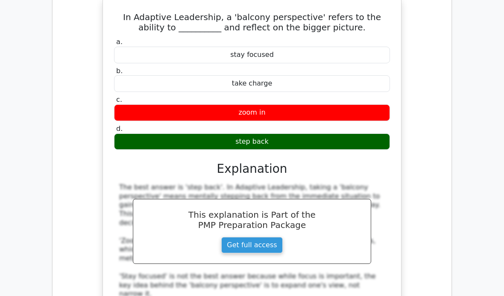
scroll to position [3637, 0]
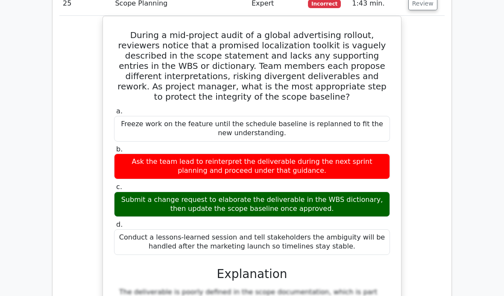
scroll to position [4084, 0]
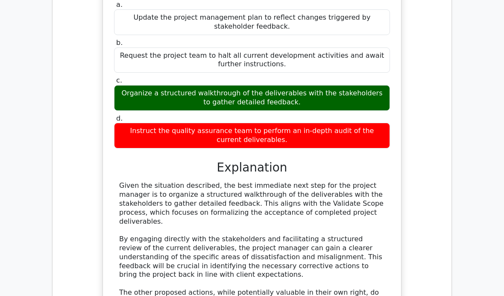
scroll to position [4817, 0]
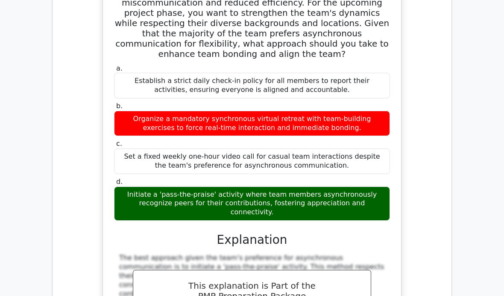
scroll to position [5411, 0]
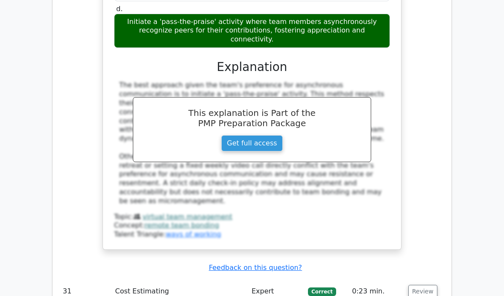
scroll to position [5584, 0]
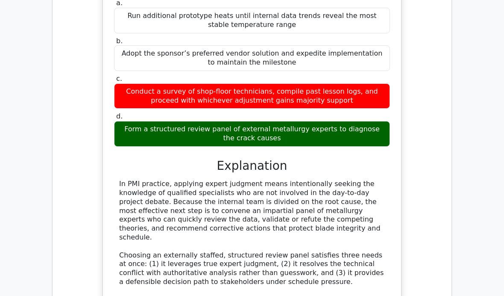
scroll to position [6100, 0]
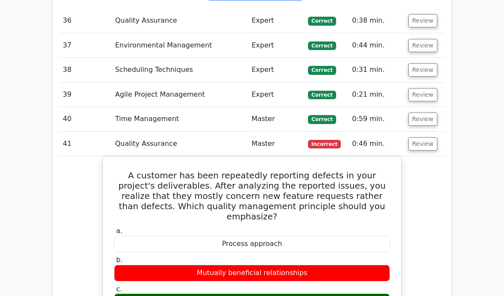
scroll to position [6499, 0]
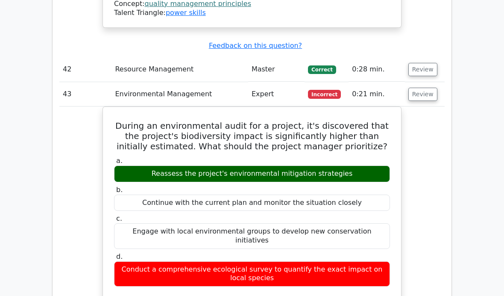
scroll to position [7029, 0]
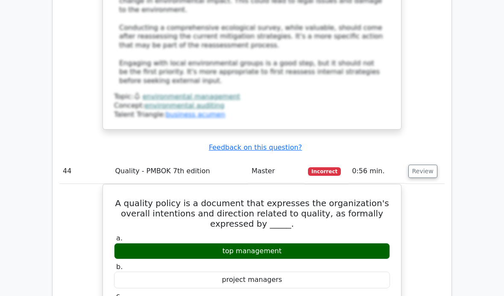
scroll to position [7579, 0]
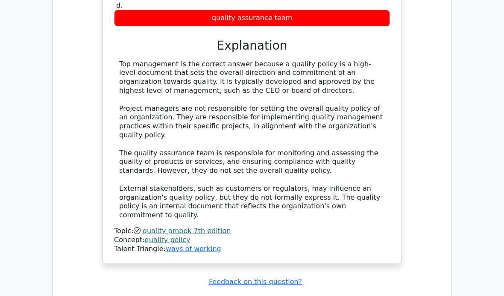
scroll to position [7869, 0]
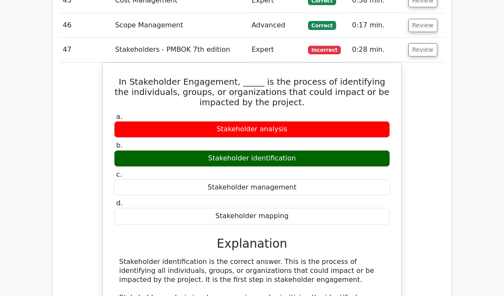
scroll to position [8172, 0]
